Goal: Find specific page/section: Find specific page/section

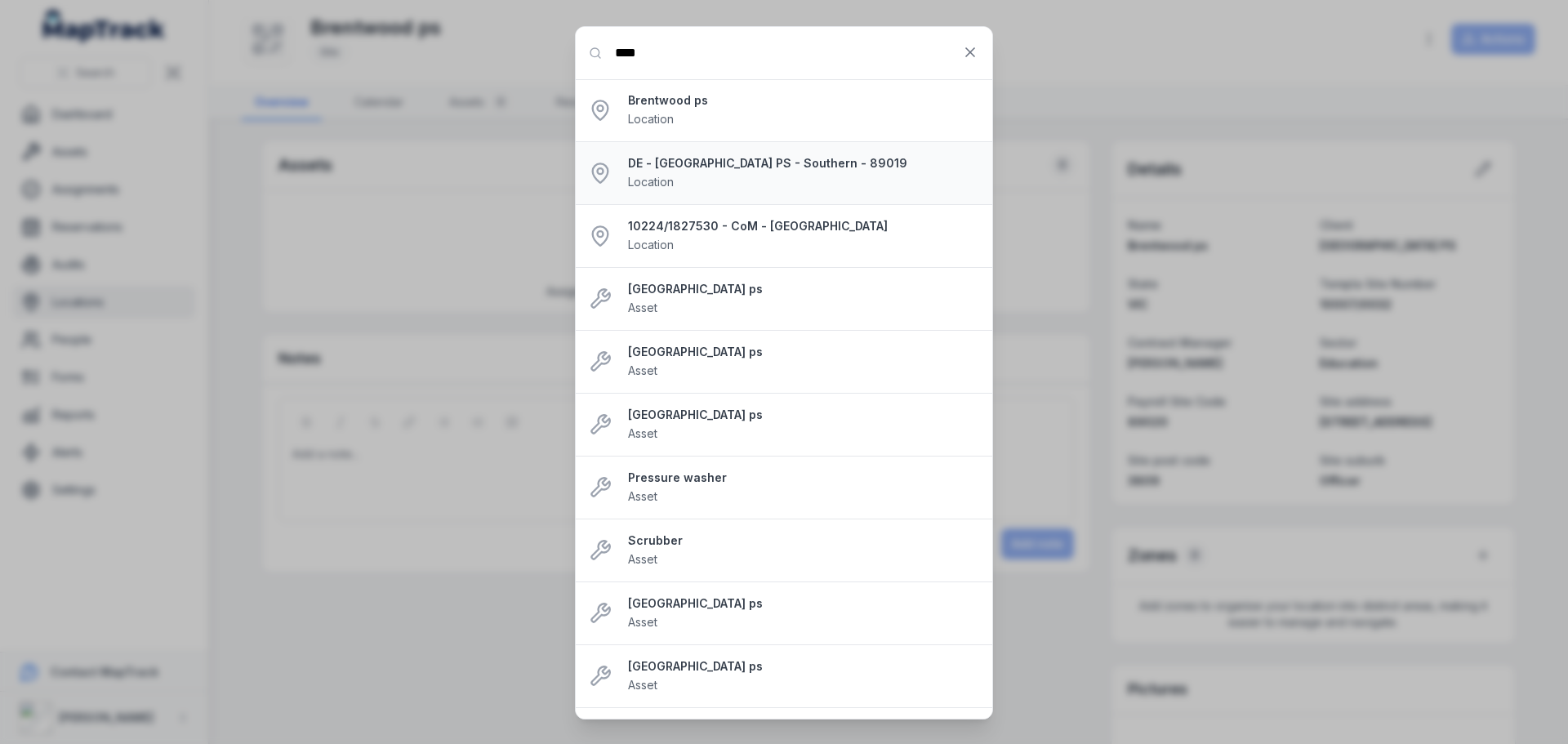
type input "****"
click at [697, 170] on strong "DE - [GEOGRAPHIC_DATA] PS - Southern - 89019" at bounding box center [803, 163] width 351 height 16
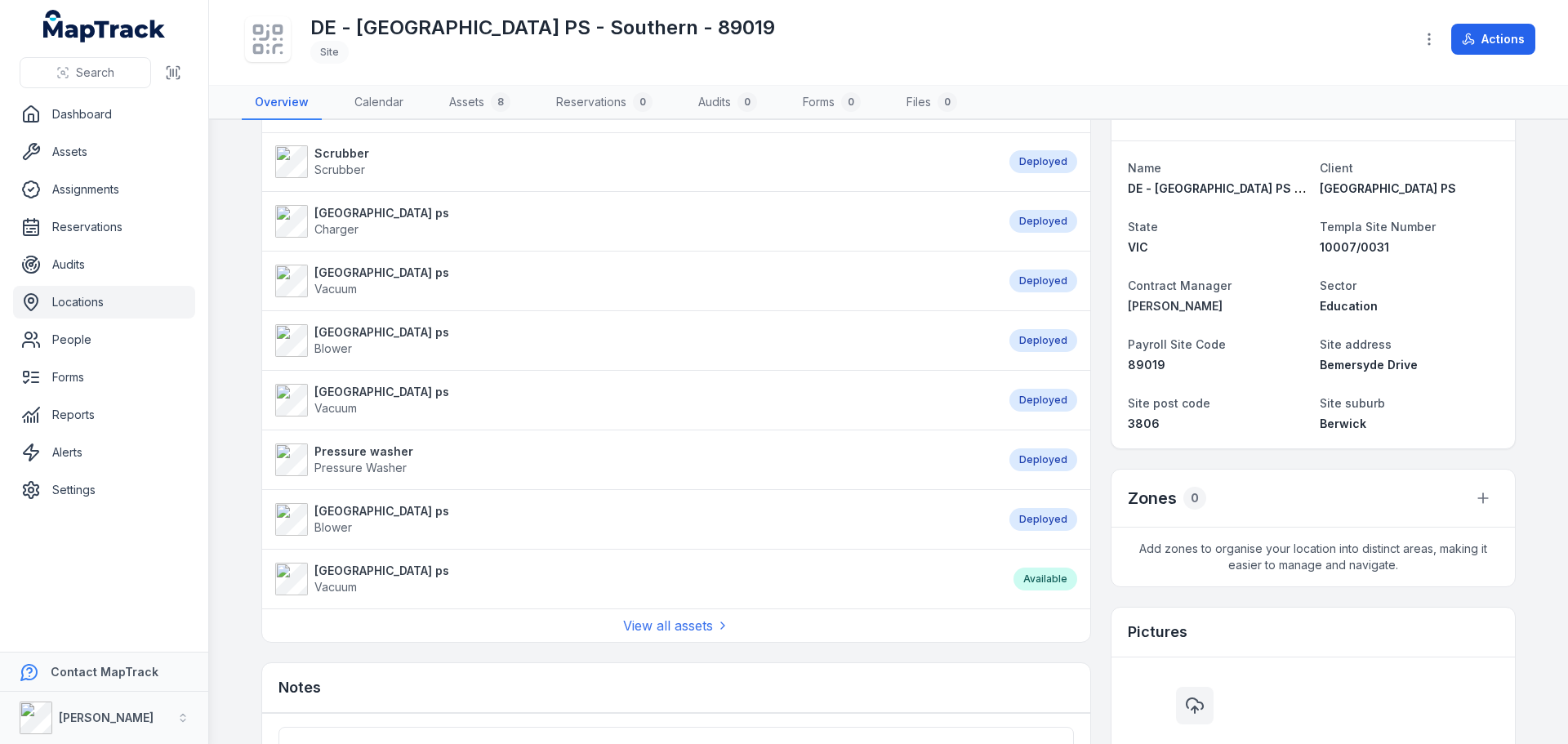
scroll to position [81, 0]
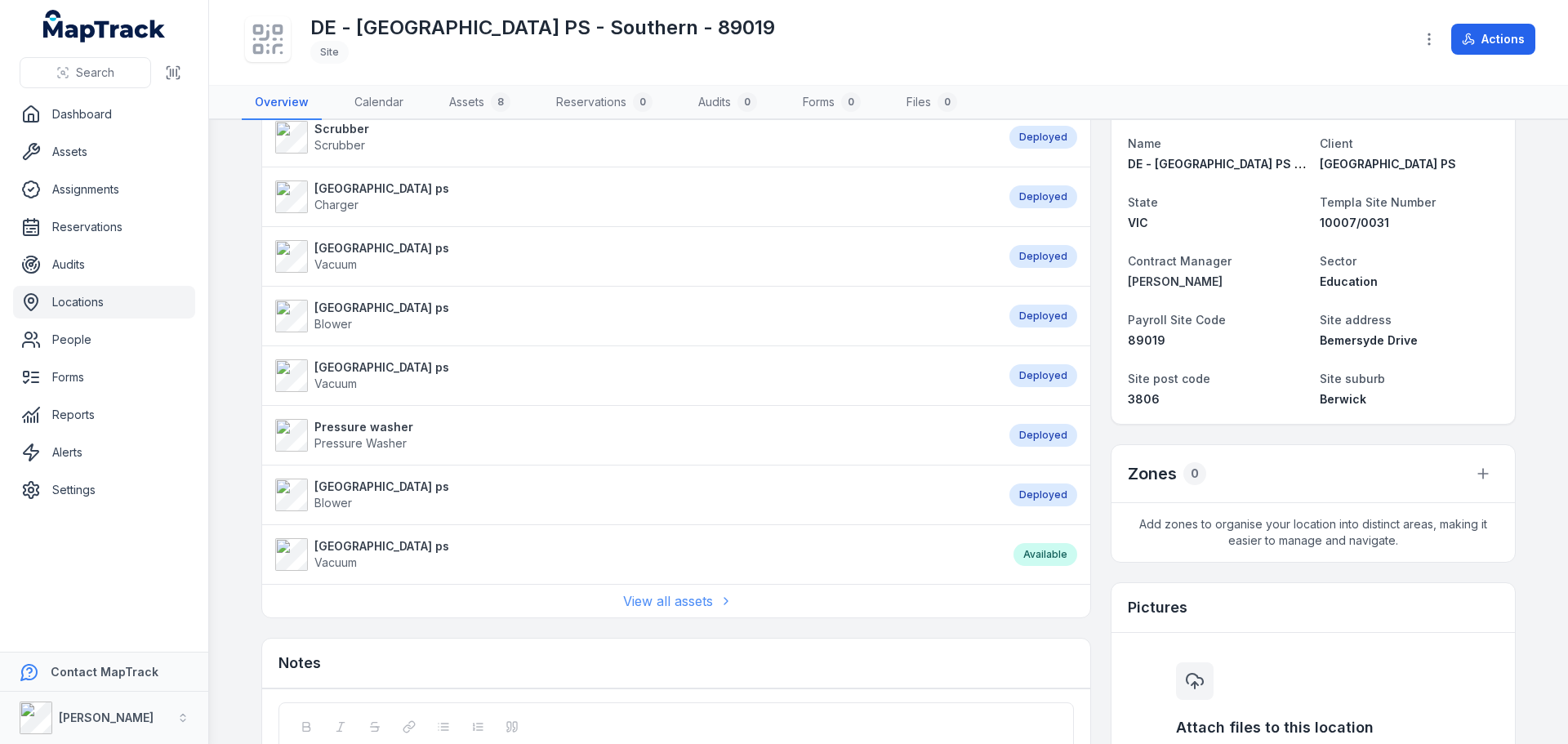
click at [641, 606] on link "View all assets" at bounding box center [676, 601] width 106 height 19
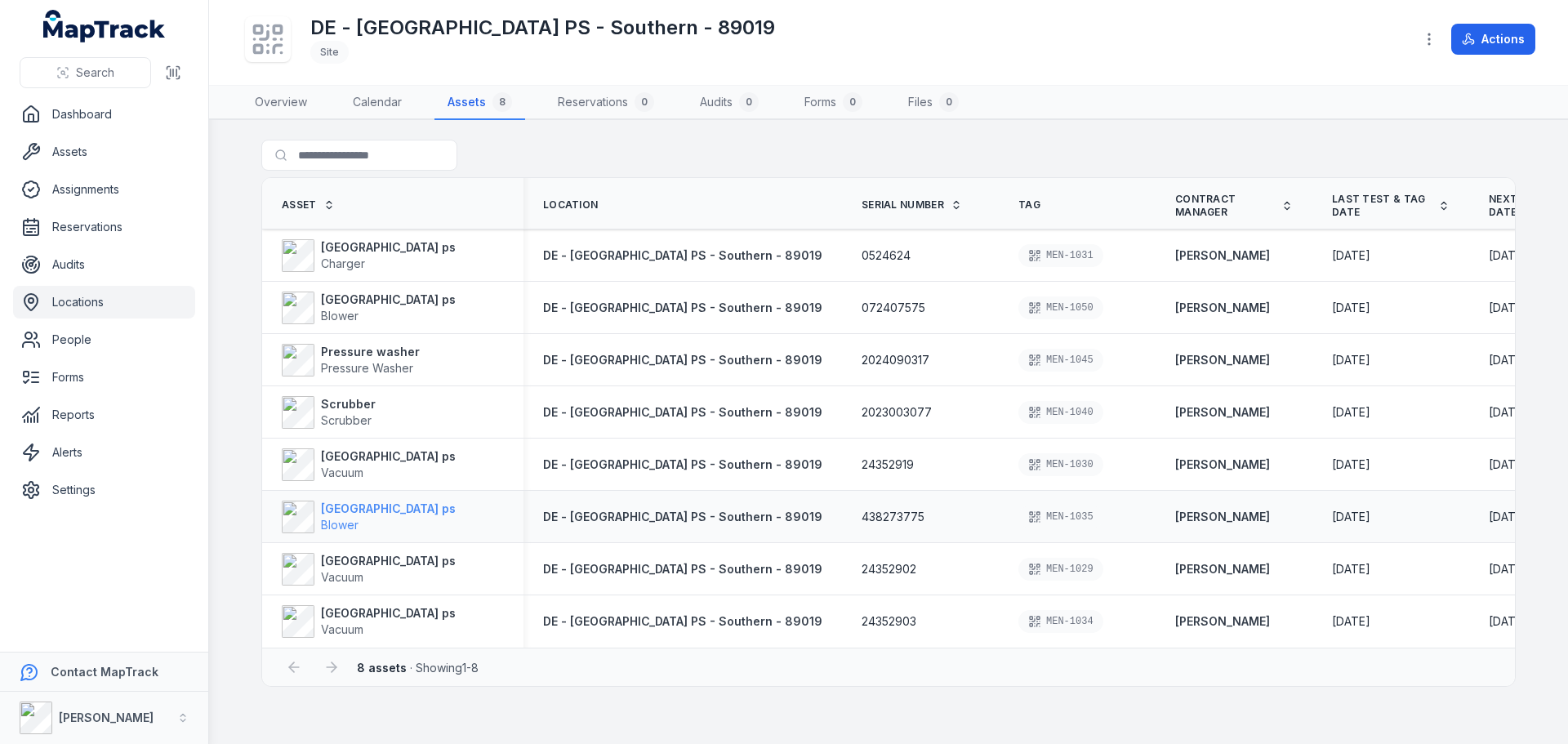
click at [390, 513] on strong "[GEOGRAPHIC_DATA] ps" at bounding box center [388, 509] width 134 height 16
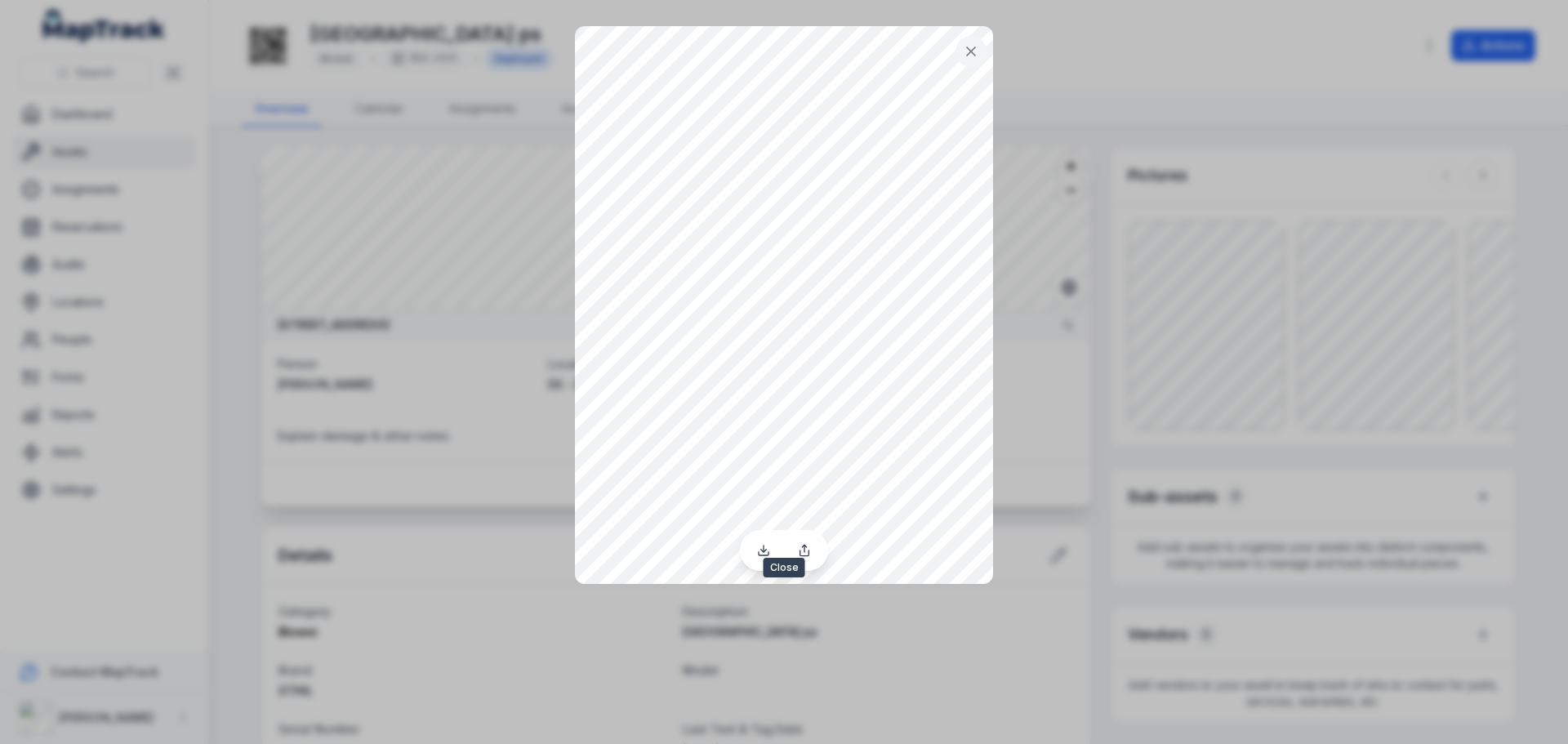
click at [964, 44] on icon at bounding box center [971, 51] width 16 height 16
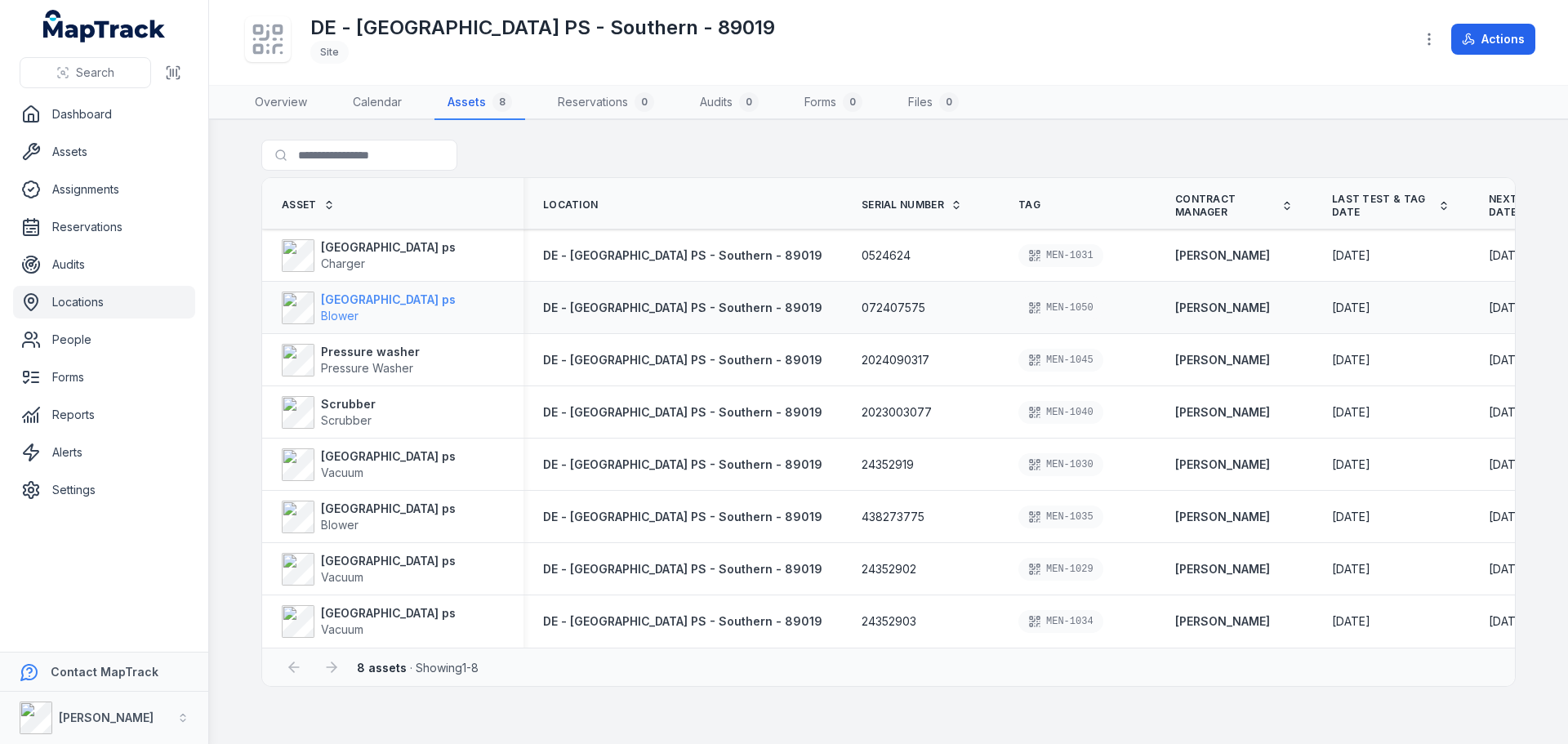
click at [375, 297] on strong "[GEOGRAPHIC_DATA] ps" at bounding box center [388, 299] width 134 height 16
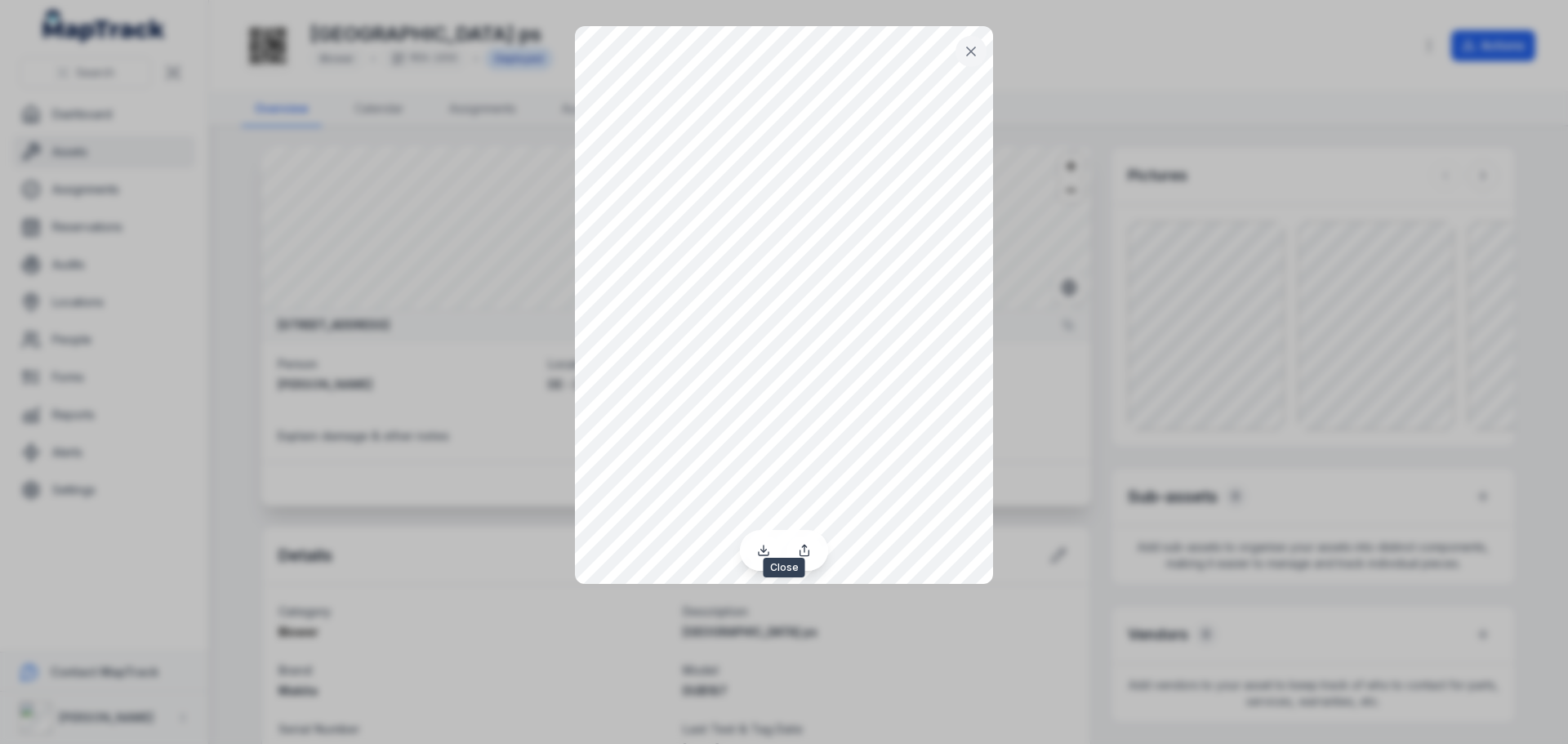
click at [969, 54] on icon at bounding box center [971, 51] width 8 height 8
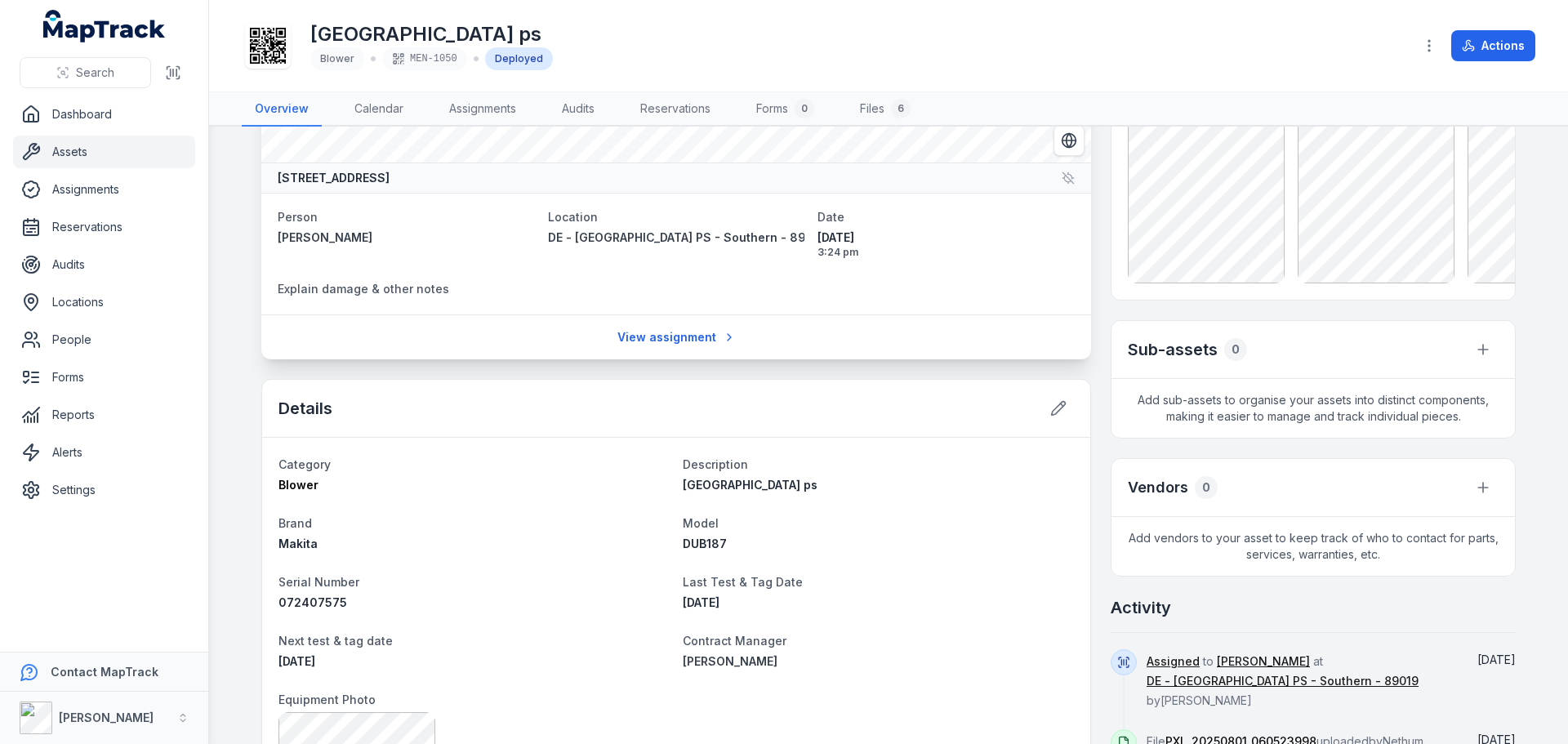
scroll to position [164, 0]
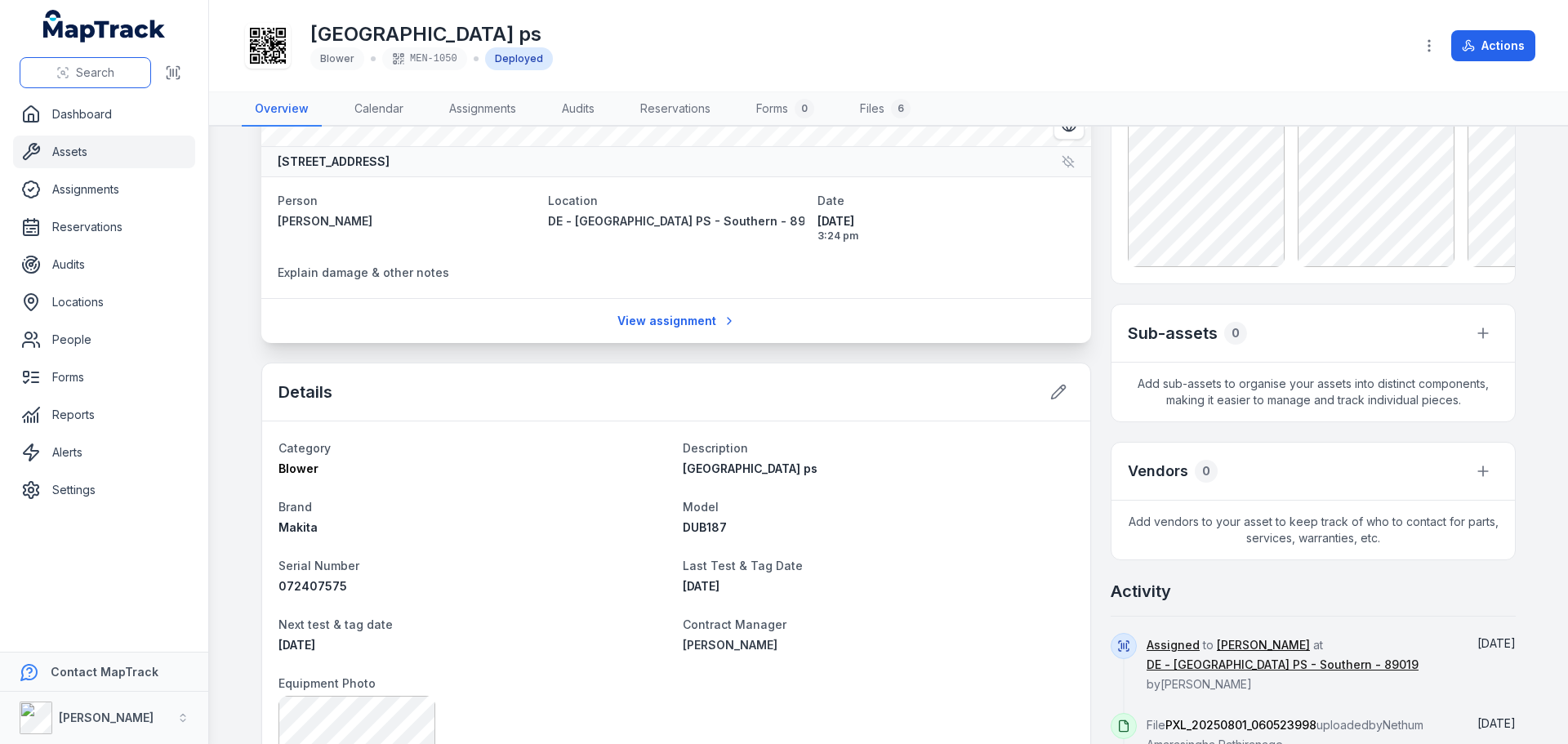
click at [87, 74] on span "Search" at bounding box center [96, 73] width 39 height 16
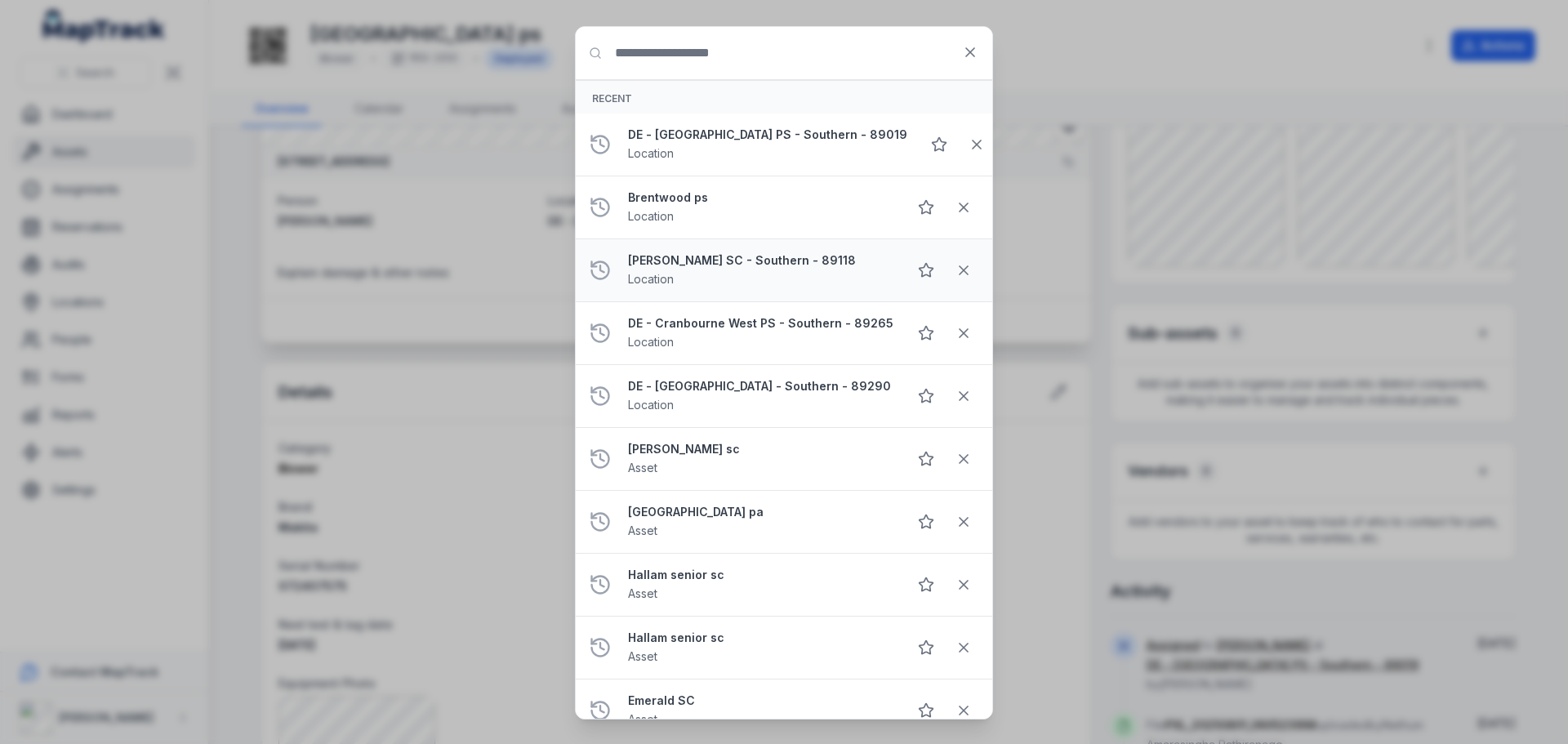
click at [778, 271] on div "DE - [GEOGRAPHIC_DATA] - Southern - 89118 Location" at bounding box center [760, 270] width 266 height 36
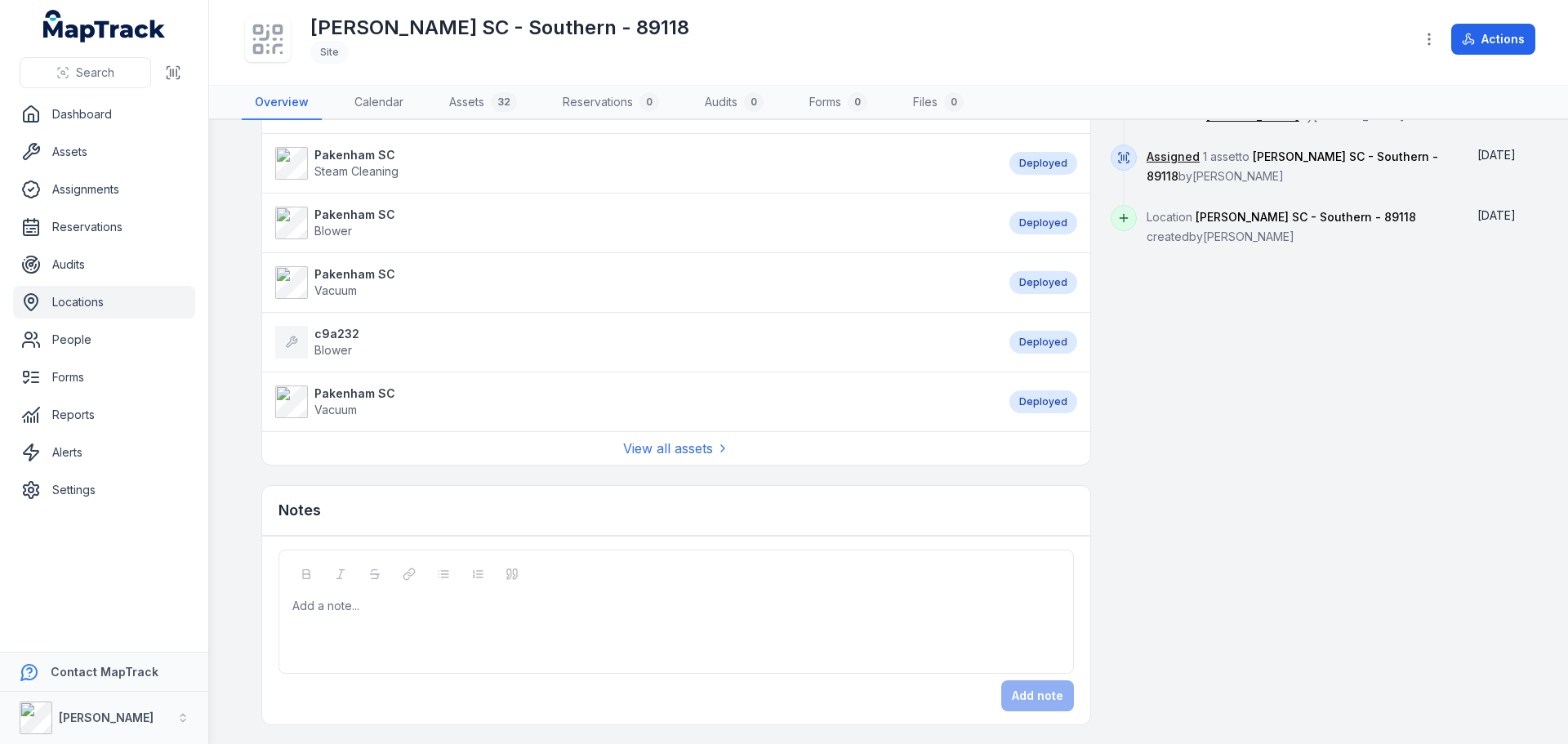
scroll to position [1249, 0]
click at [642, 444] on link "View all assets" at bounding box center [676, 448] width 106 height 19
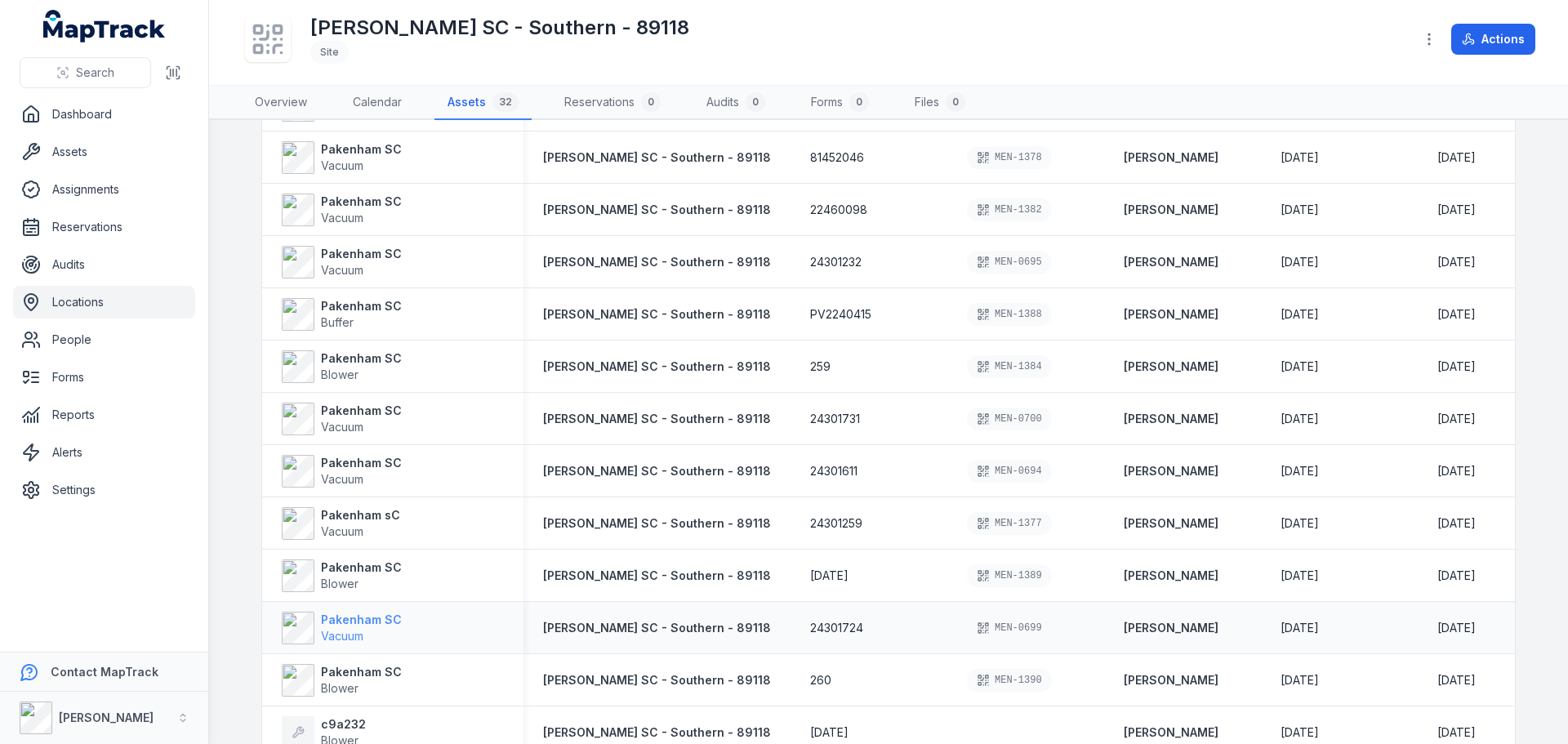
scroll to position [1224, 0]
